Goal: Transaction & Acquisition: Purchase product/service

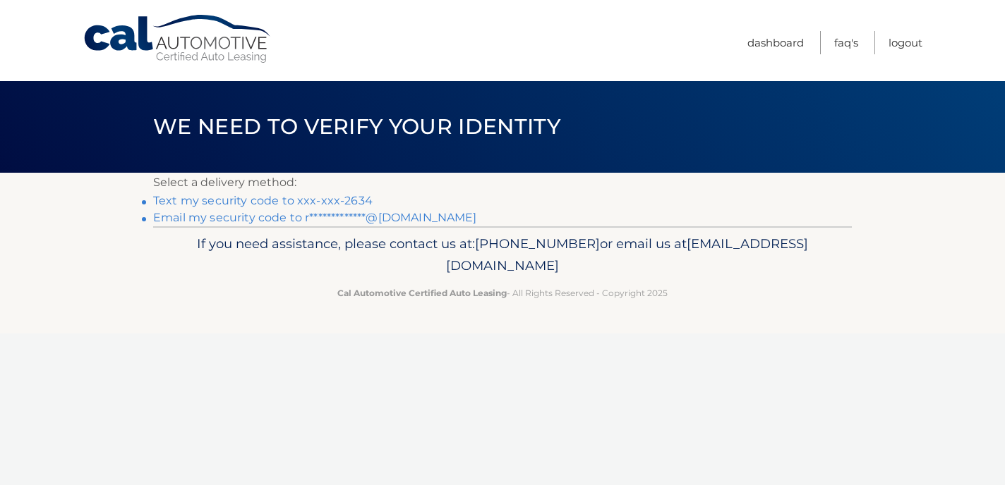
click at [321, 201] on link "Text my security code to xxx-xxx-2634" at bounding box center [262, 200] width 219 height 13
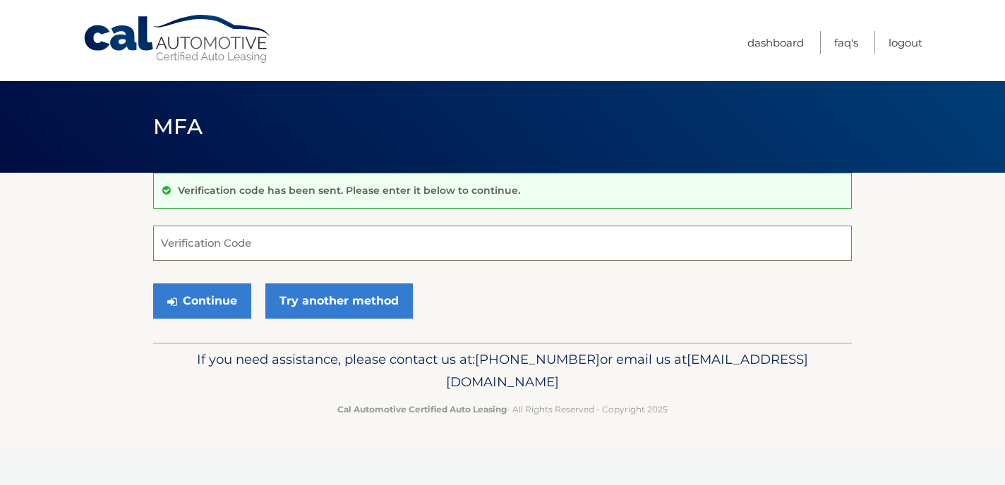
click at [321, 240] on input "Verification Code" at bounding box center [502, 243] width 699 height 35
type input "361116"
click at [222, 306] on button "Continue" at bounding box center [202, 301] width 98 height 35
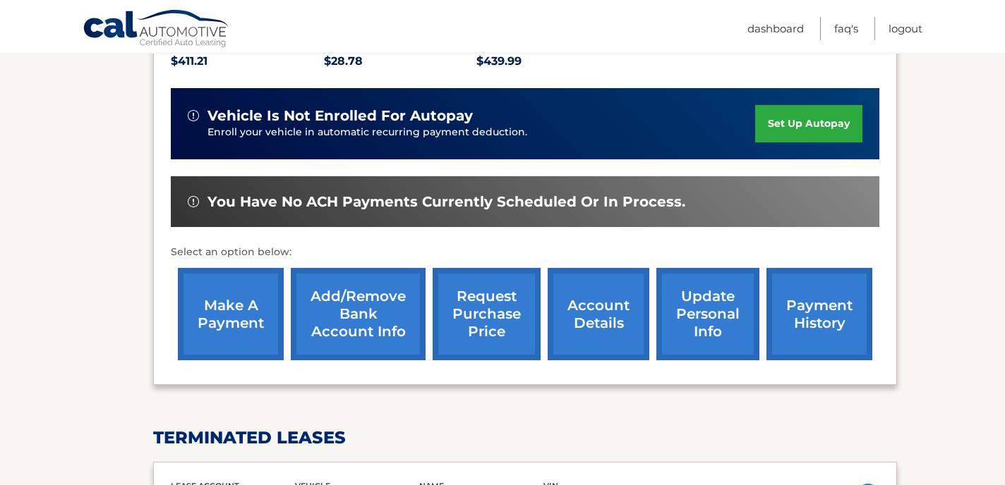
scroll to position [348, 0]
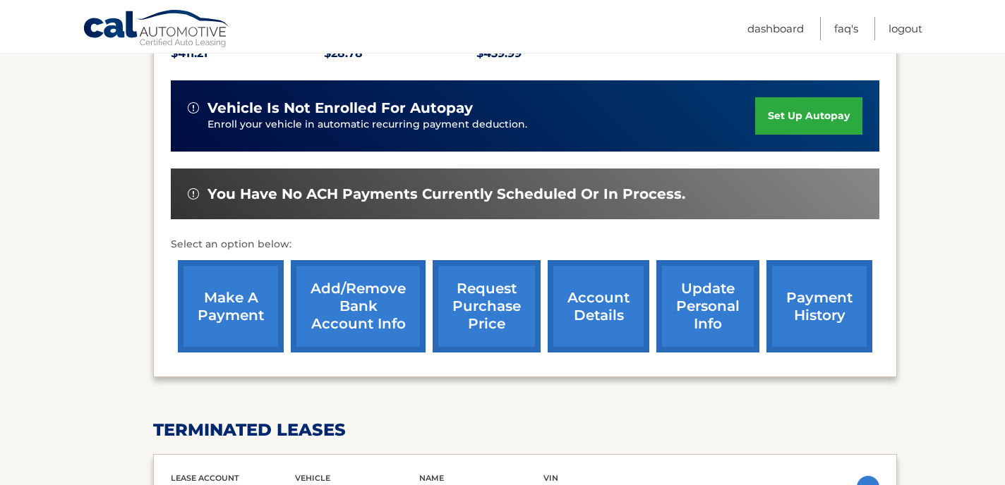
click at [210, 296] on link "make a payment" at bounding box center [231, 306] width 106 height 92
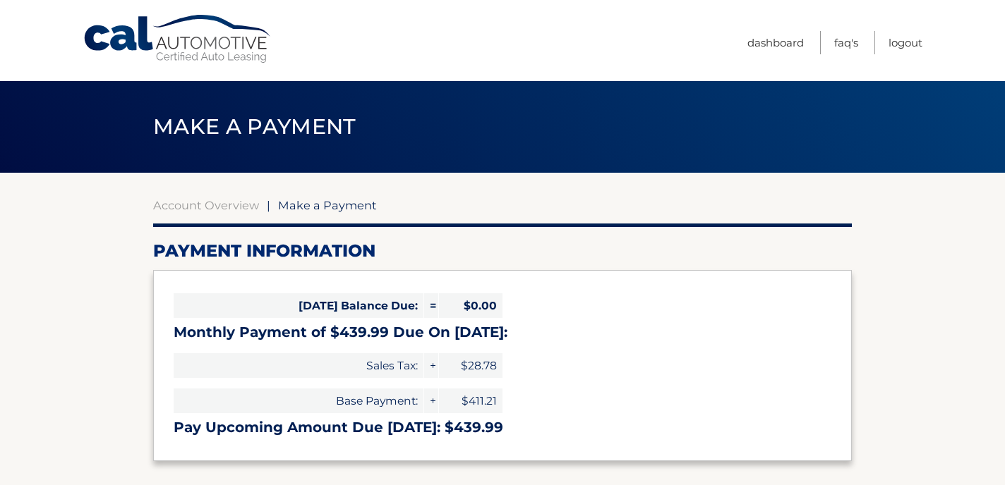
select select "OGY1N2ExMDQtMDk4Ny00ZjlkLTg3ZDMtOTIwNWQyYmVmNTZm"
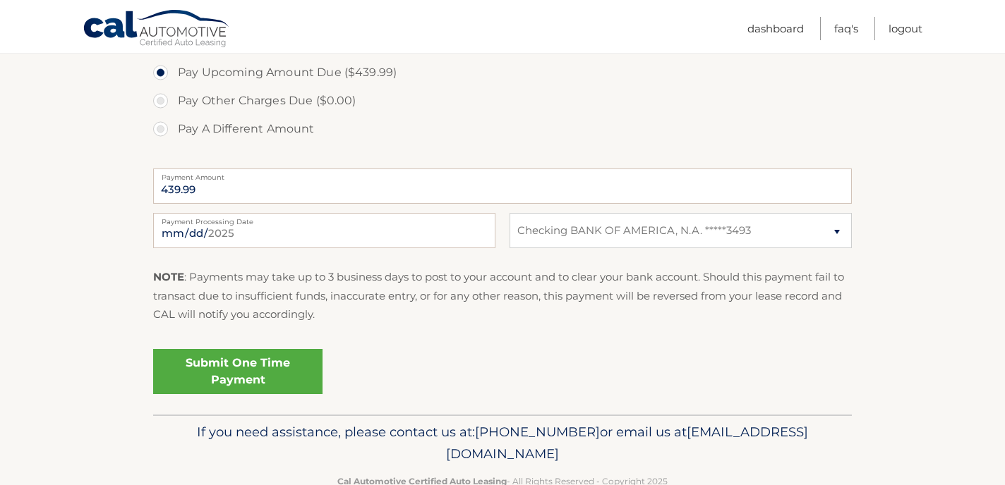
scroll to position [490, 0]
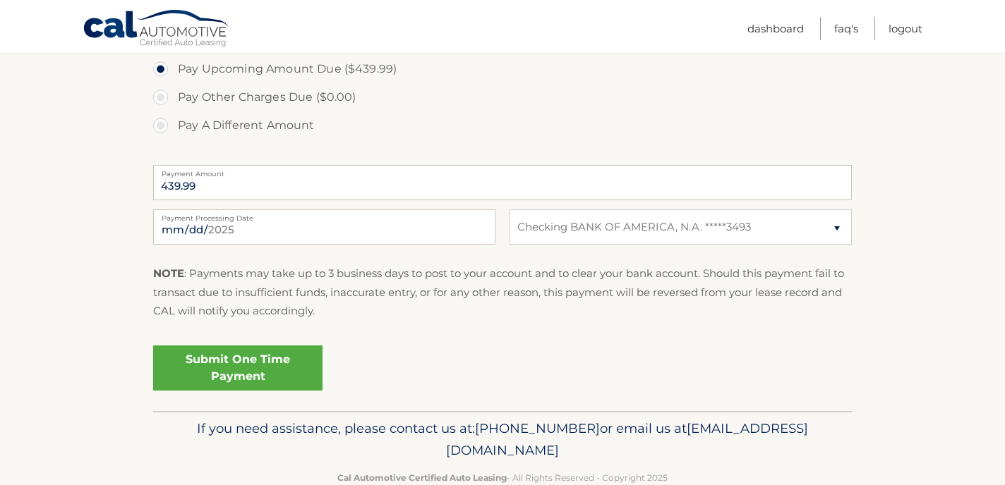
click at [235, 366] on link "Submit One Time Payment" at bounding box center [237, 368] width 169 height 45
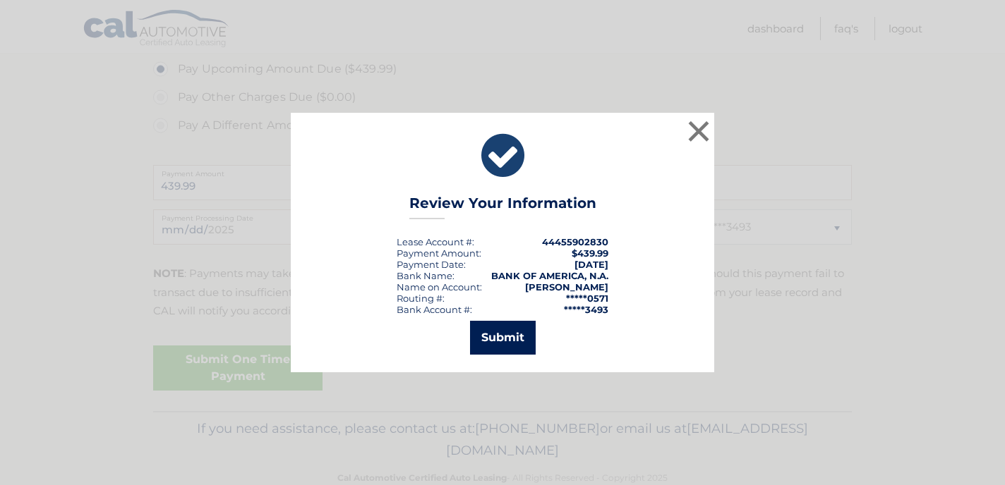
click at [492, 342] on button "Submit" at bounding box center [503, 338] width 66 height 34
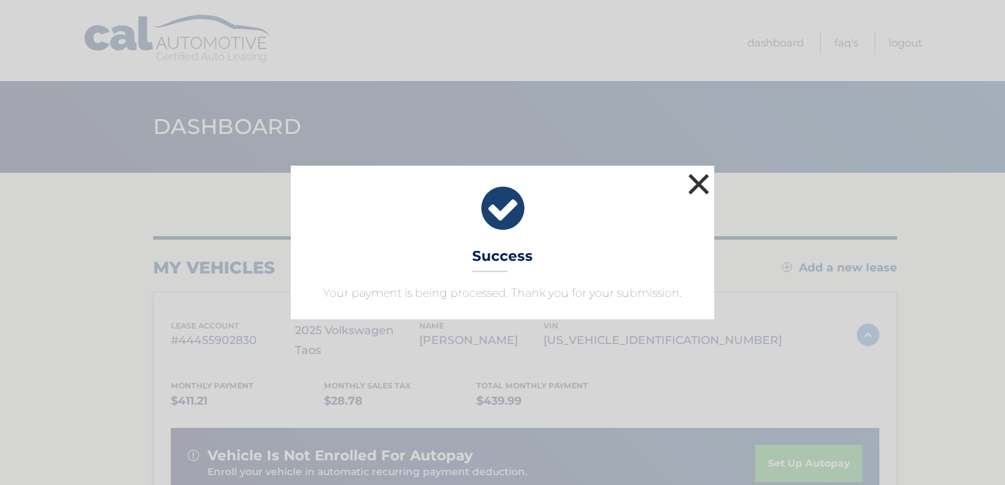
click at [696, 183] on button "×" at bounding box center [698, 184] width 28 height 28
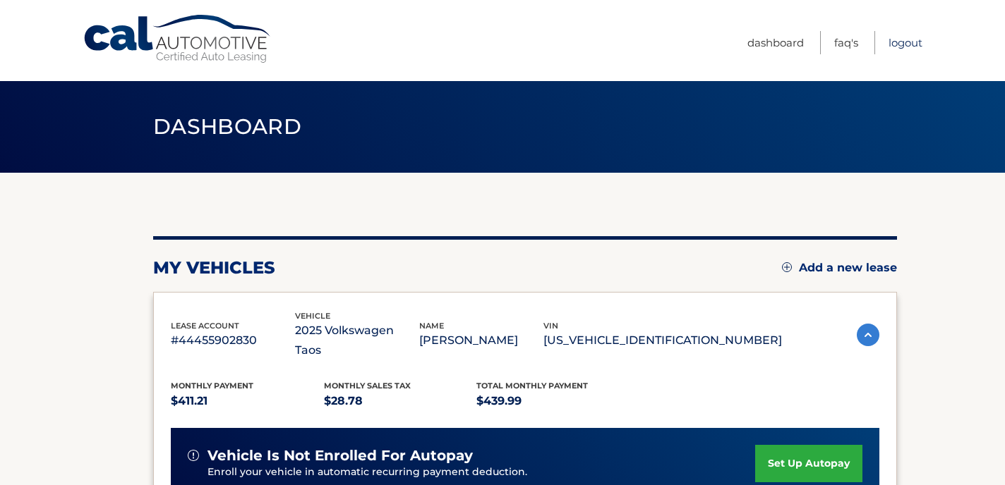
click at [902, 39] on link "Logout" at bounding box center [905, 42] width 34 height 23
